Goal: Answer question/provide support: Share knowledge or assist other users

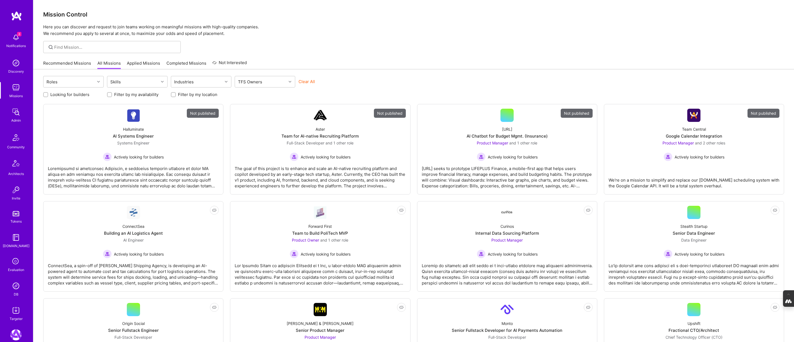
click at [15, 288] on img at bounding box center [15, 285] width 11 height 11
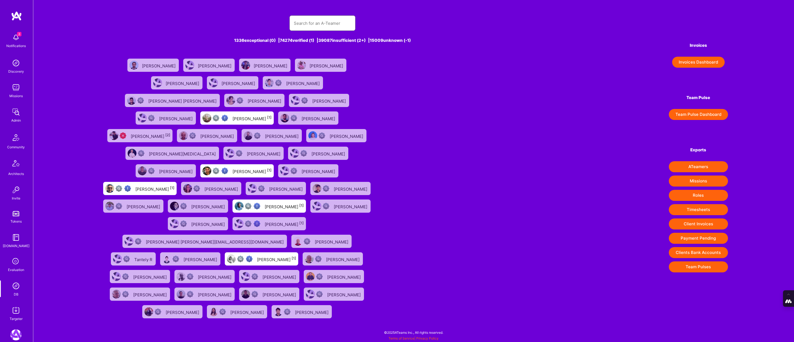
click at [316, 22] on input "text" at bounding box center [322, 23] width 57 height 14
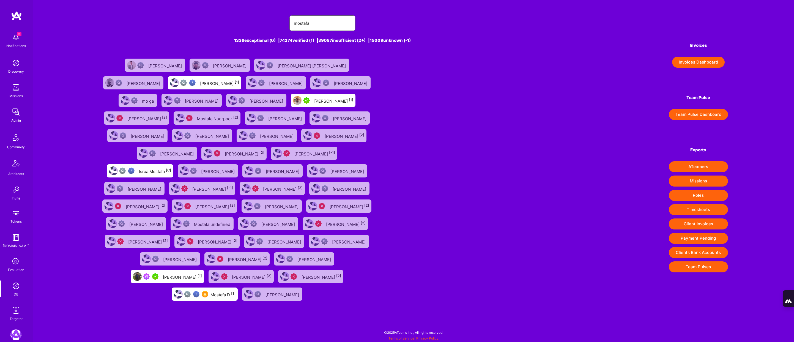
type input "[EMAIL_ADDRESS][DOMAIN_NAME]"
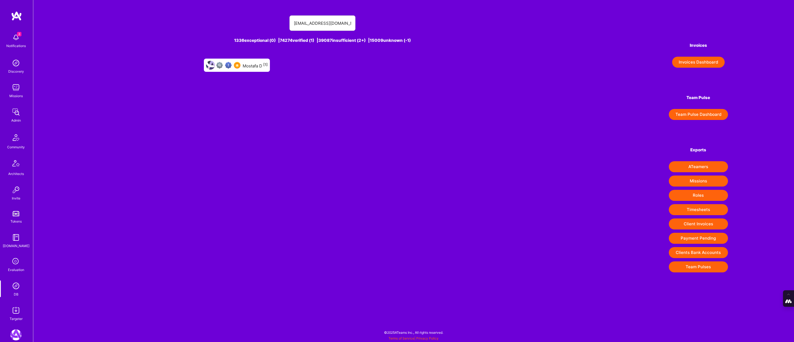
click at [260, 62] on div "Mostafa D [1]" at bounding box center [255, 65] width 25 height 7
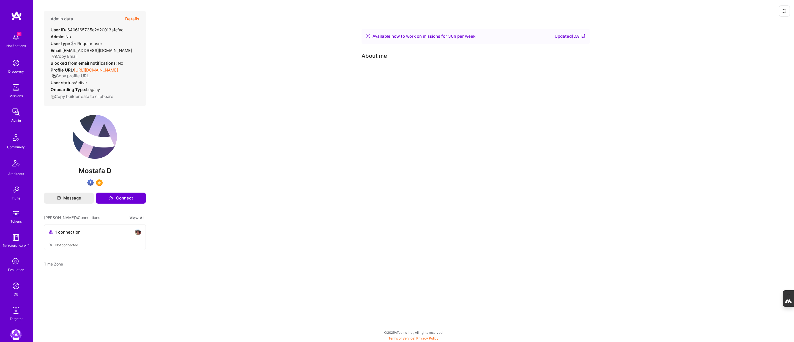
click at [783, 10] on icon at bounding box center [783, 10] width 3 height 3
click at [760, 24] on button "Login as Mostafa" at bounding box center [764, 23] width 51 height 14
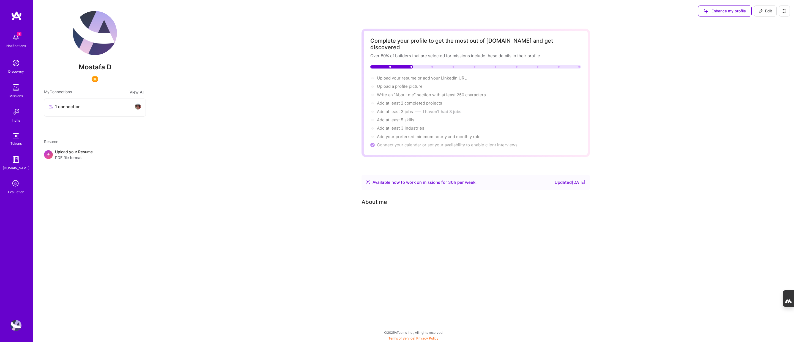
click at [14, 186] on icon at bounding box center [16, 183] width 10 height 10
